Goal: Task Accomplishment & Management: Manage account settings

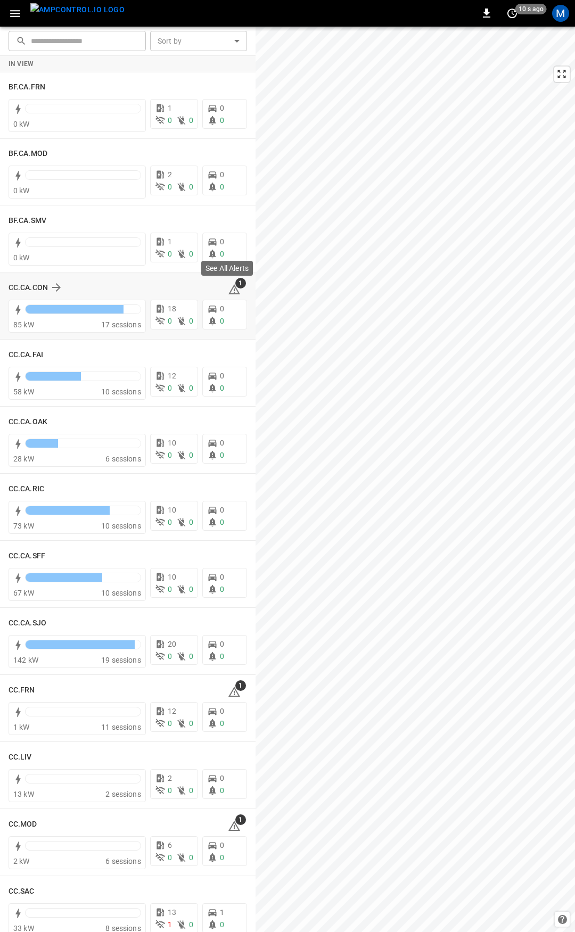
click at [235, 286] on span "1" at bounding box center [240, 283] width 11 height 11
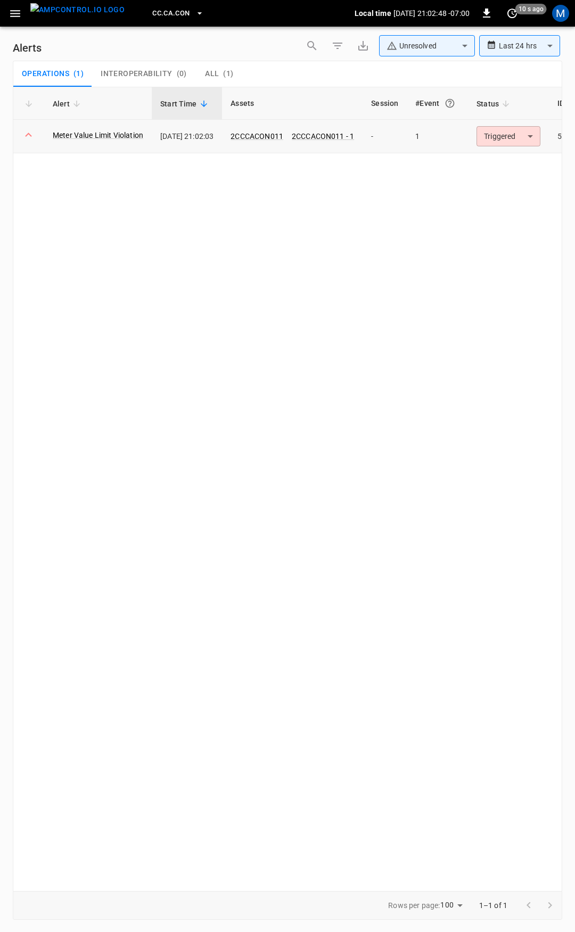
click at [502, 137] on body "**********" at bounding box center [287, 464] width 575 height 928
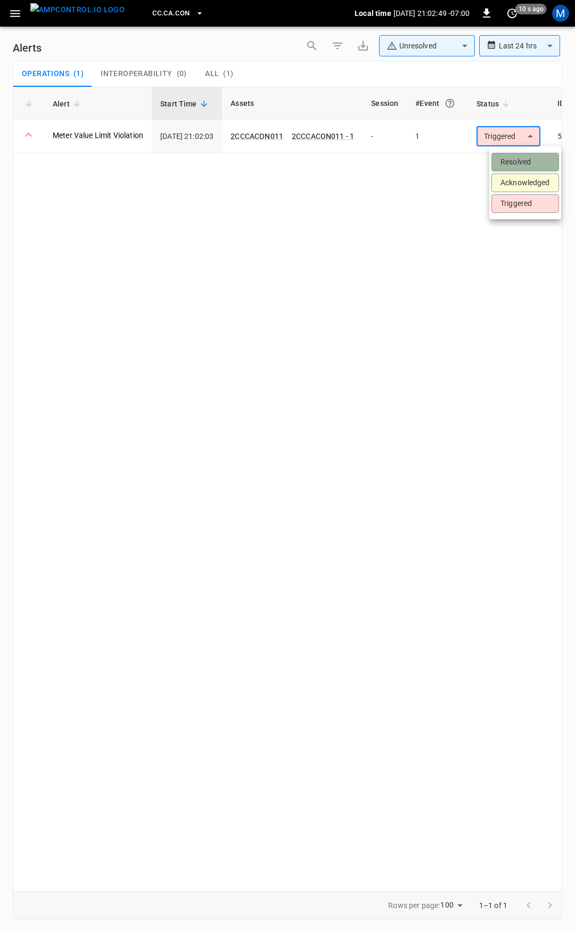
click at [496, 153] on li "Resolved" at bounding box center [525, 162] width 68 height 19
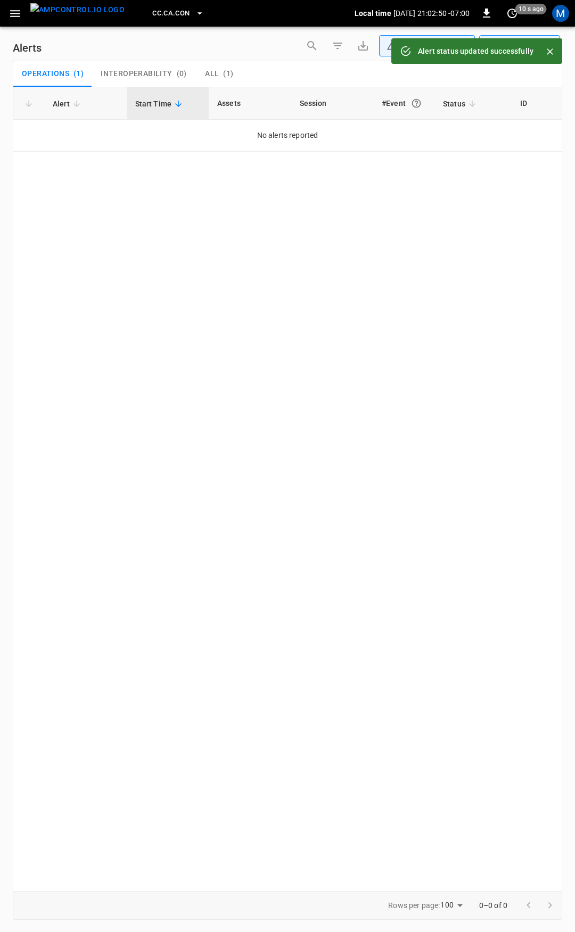
drag, startPoint x: 19, startPoint y: 14, endPoint x: 21, endPoint y: 24, distance: 9.9
click at [19, 14] on icon "button" at bounding box center [15, 13] width 13 height 13
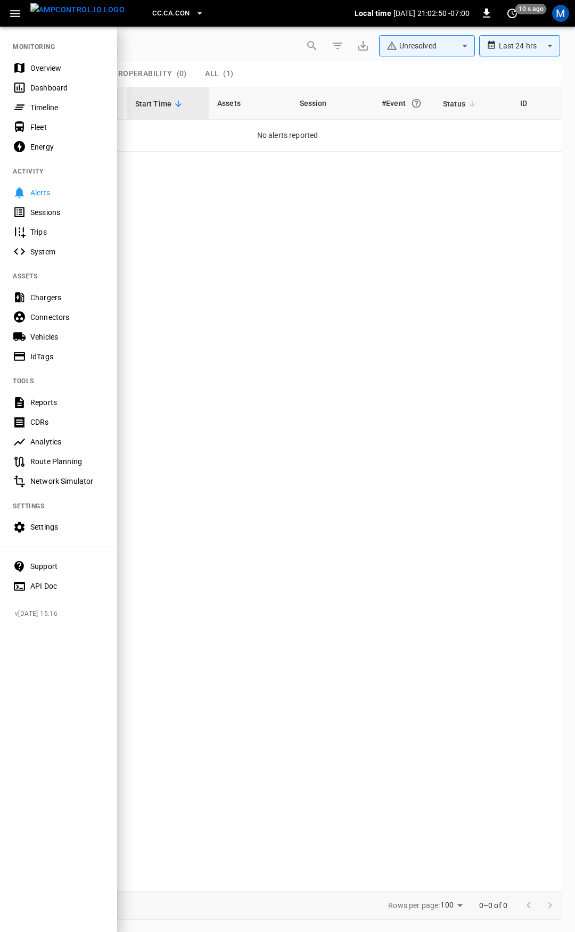
click at [46, 68] on div "Overview" at bounding box center [67, 68] width 74 height 11
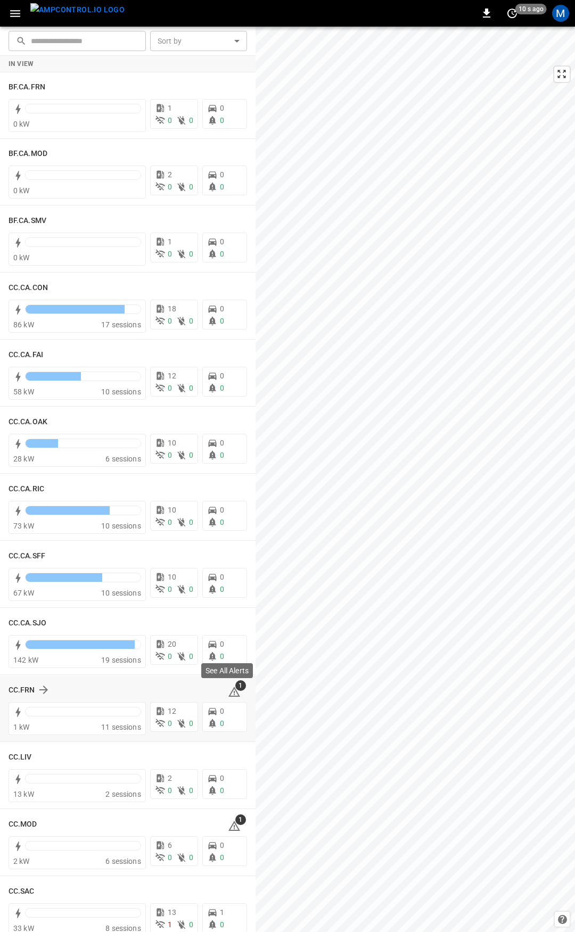
click at [228, 685] on icon at bounding box center [234, 691] width 13 height 13
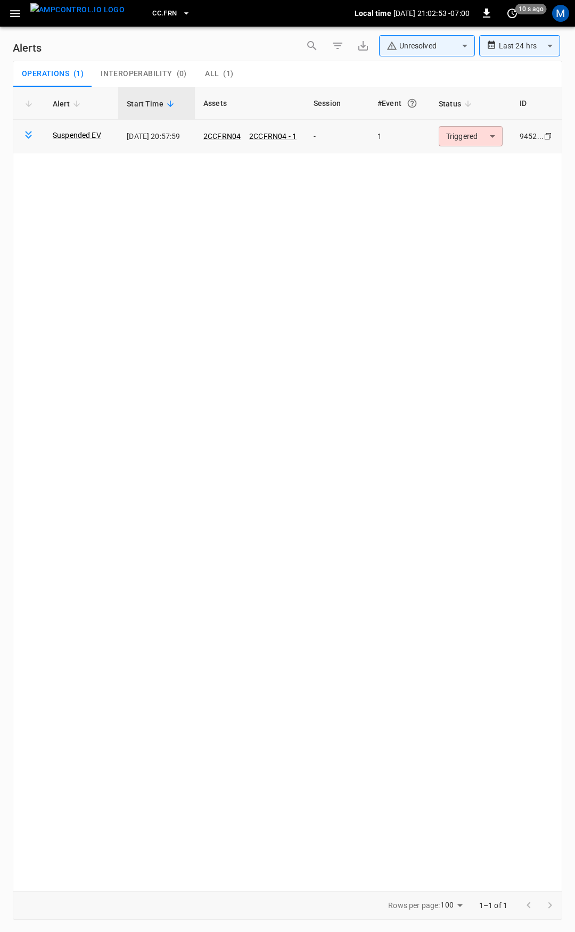
click at [481, 134] on body "**********" at bounding box center [287, 464] width 575 height 928
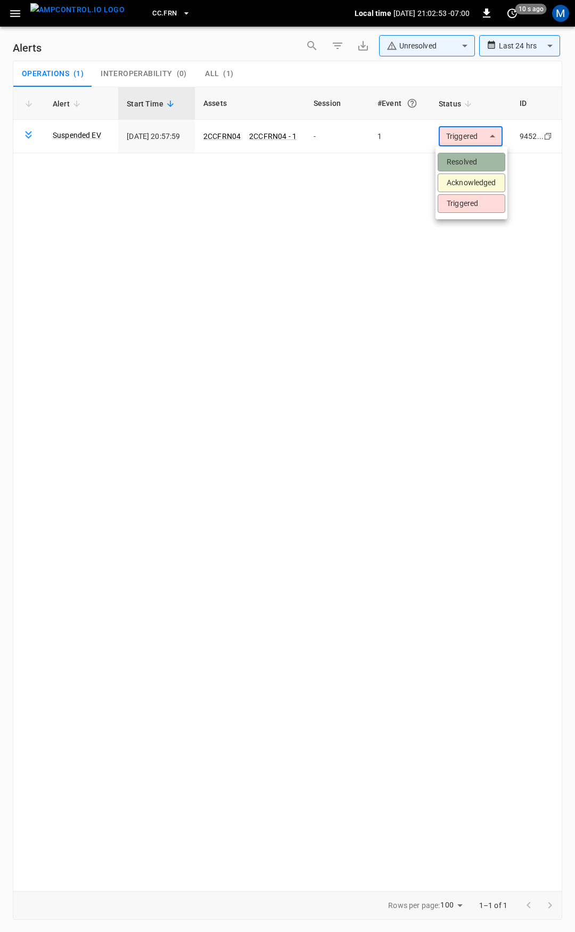
click at [470, 164] on li "Resolved" at bounding box center [471, 162] width 68 height 19
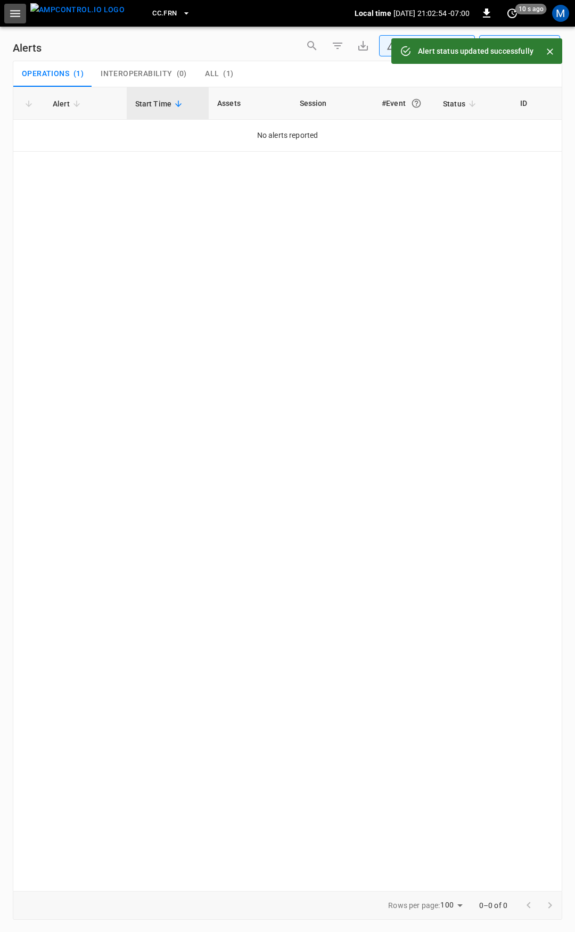
click at [18, 16] on icon "button" at bounding box center [15, 13] width 10 height 7
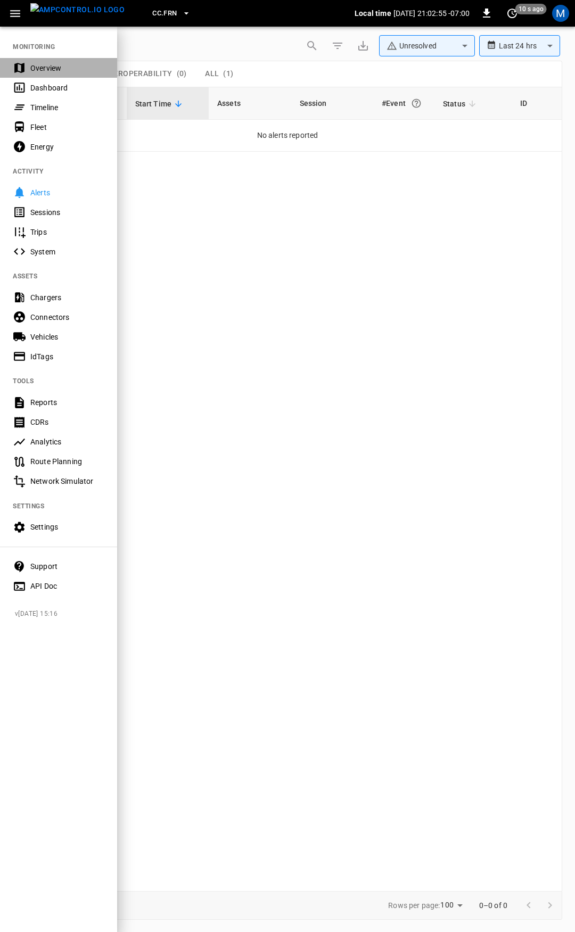
click at [38, 64] on div "Overview" at bounding box center [67, 68] width 74 height 11
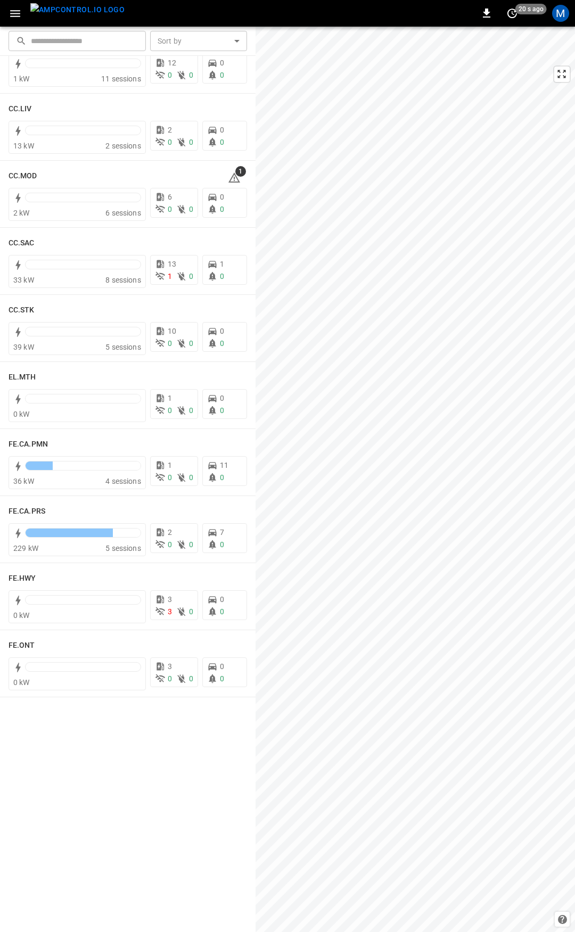
scroll to position [720, 0]
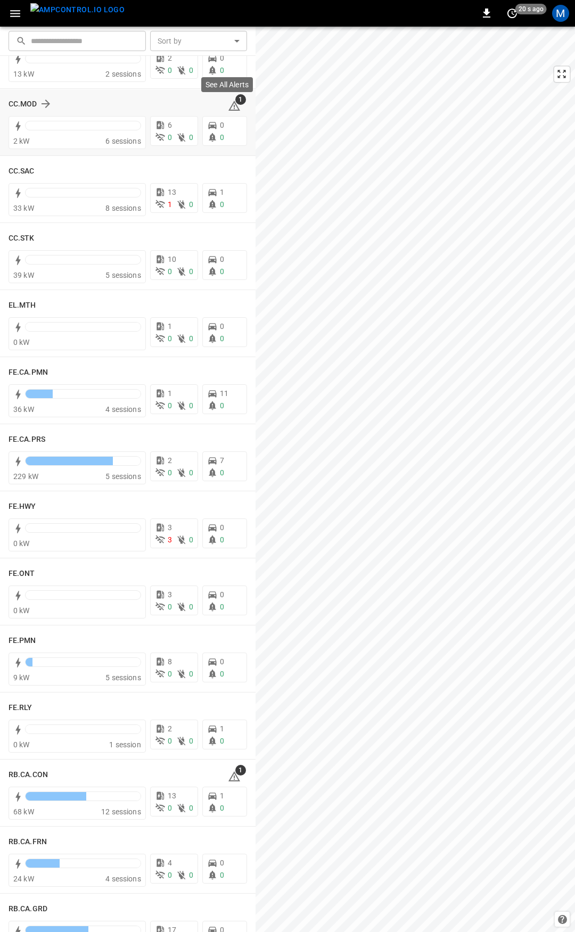
click at [228, 105] on icon at bounding box center [234, 106] width 12 height 10
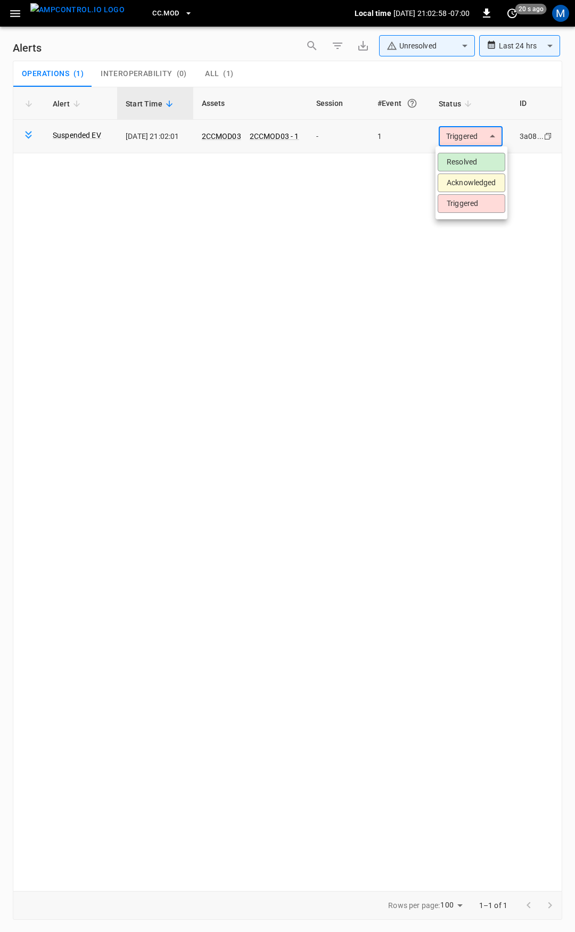
click at [470, 132] on body "**********" at bounding box center [287, 464] width 575 height 928
click at [470, 157] on li "Resolved" at bounding box center [471, 162] width 68 height 19
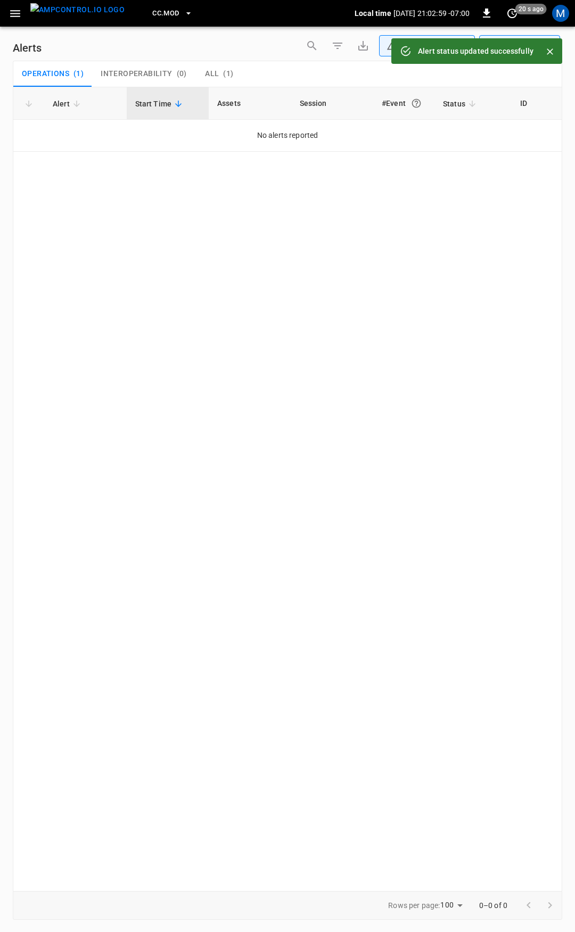
click at [20, 16] on icon "button" at bounding box center [15, 13] width 13 height 13
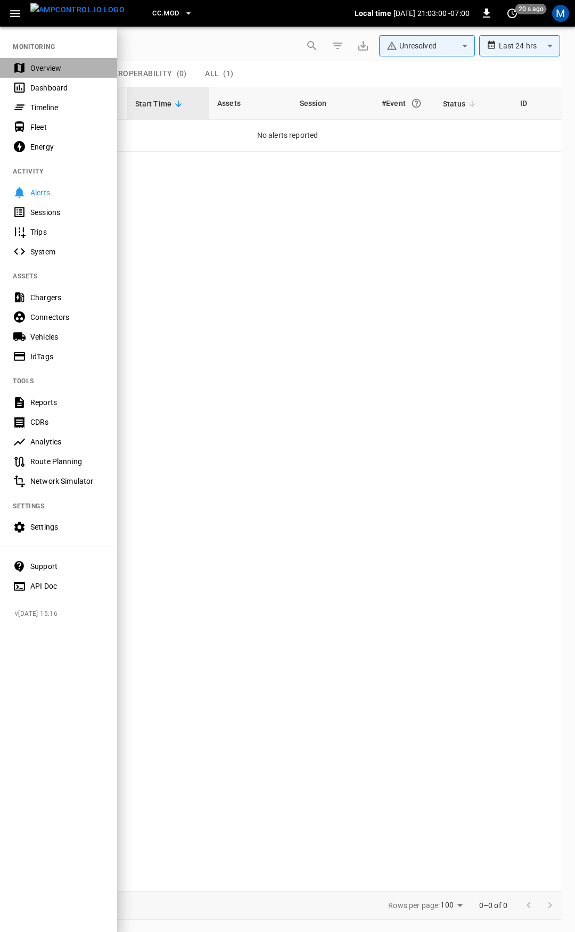
click at [56, 68] on div "Overview" at bounding box center [67, 68] width 74 height 11
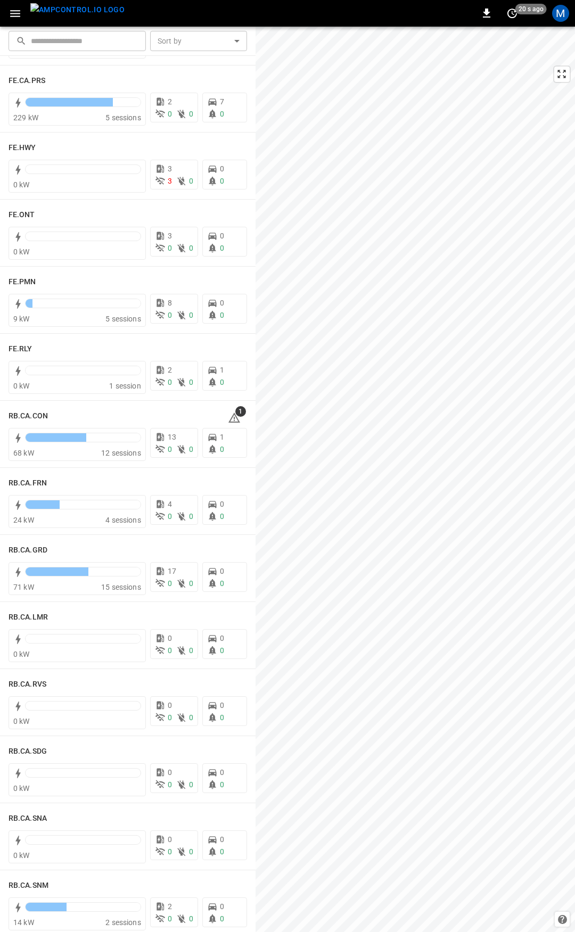
scroll to position [1147, 0]
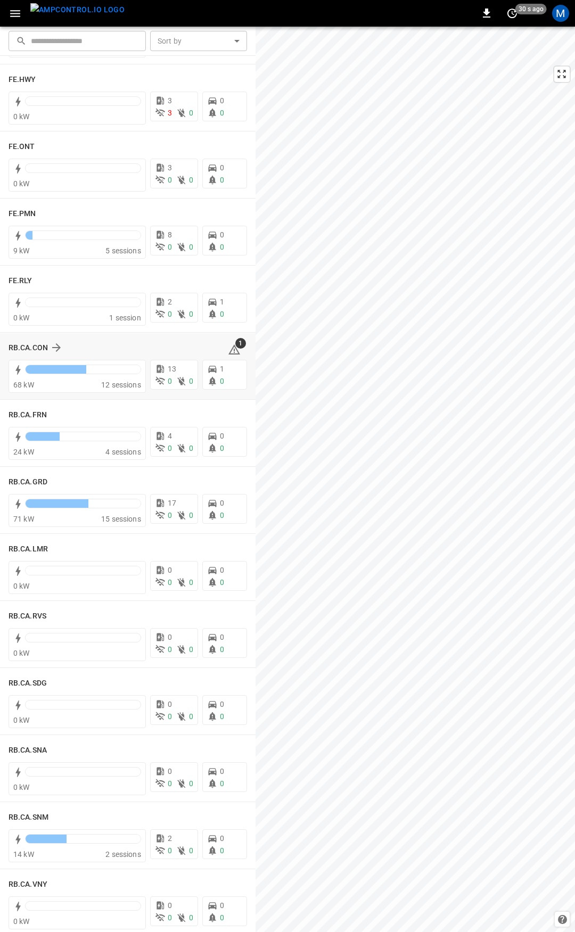
click at [228, 345] on icon at bounding box center [234, 349] width 12 height 10
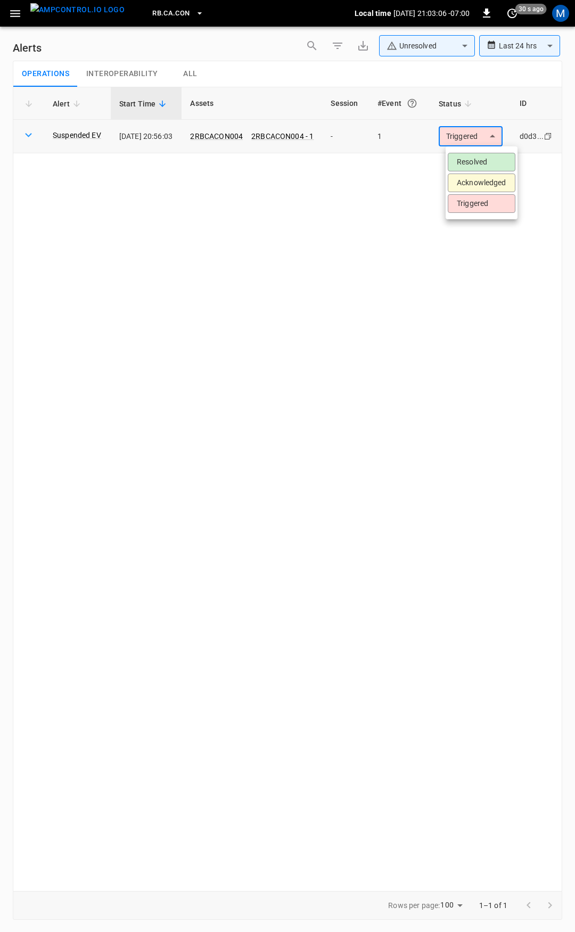
click at [480, 131] on body "**********" at bounding box center [287, 464] width 575 height 928
click at [478, 164] on li "Resolved" at bounding box center [481, 162] width 68 height 19
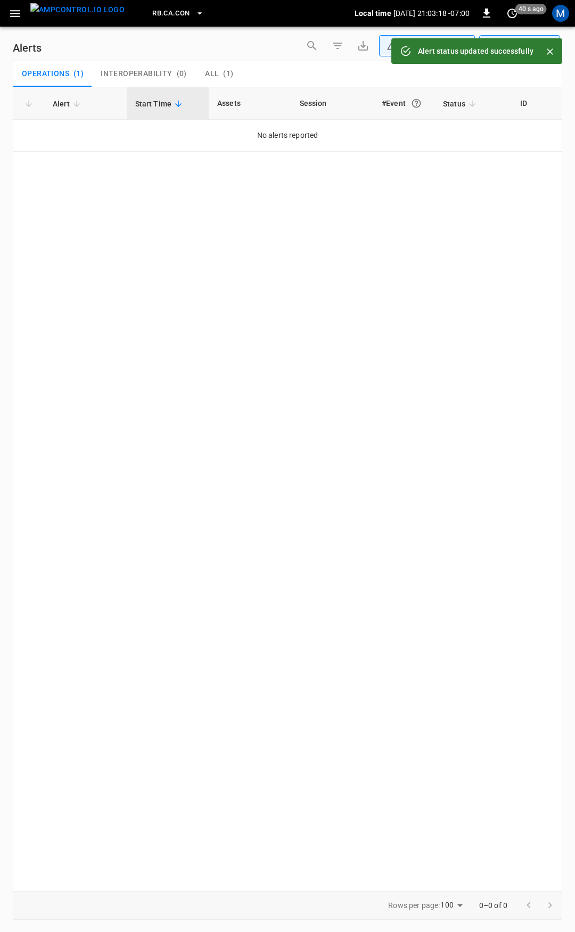
click at [7, 15] on button "button" at bounding box center [15, 14] width 22 height 20
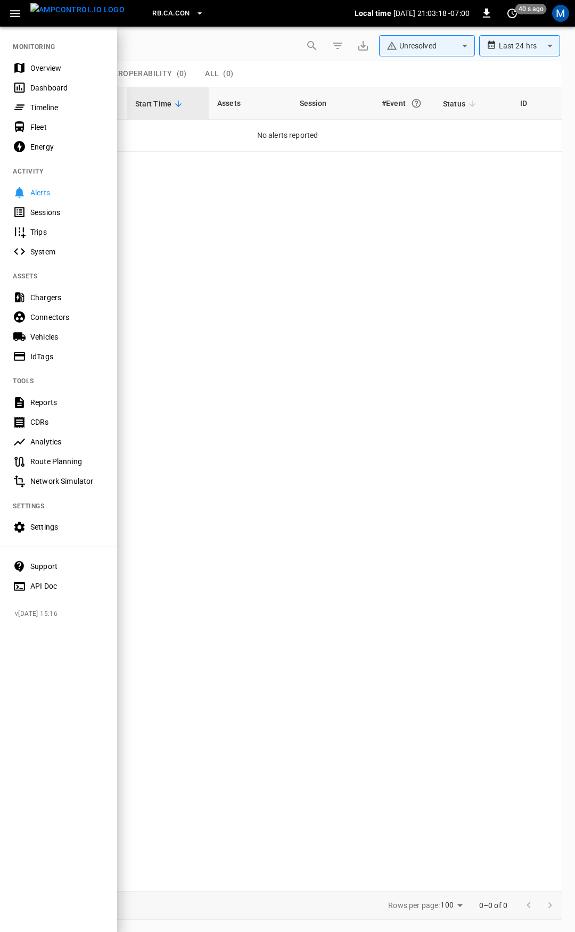
drag, startPoint x: 44, startPoint y: 66, endPoint x: 96, endPoint y: 78, distance: 53.4
click at [44, 66] on div "Overview" at bounding box center [67, 68] width 74 height 11
